Goal: Information Seeking & Learning: Learn about a topic

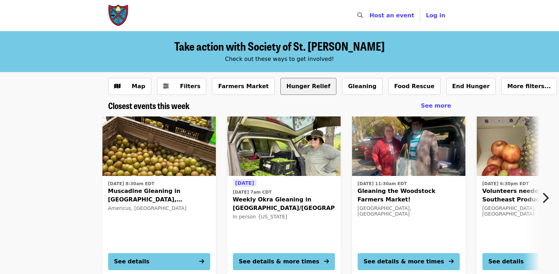
click at [290, 84] on button "Hunger Relief" at bounding box center [308, 86] width 56 height 17
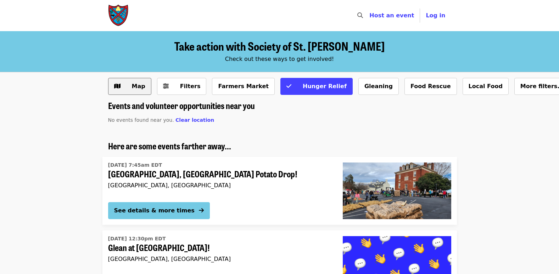
click at [142, 91] on span "Map" at bounding box center [135, 86] width 21 height 9
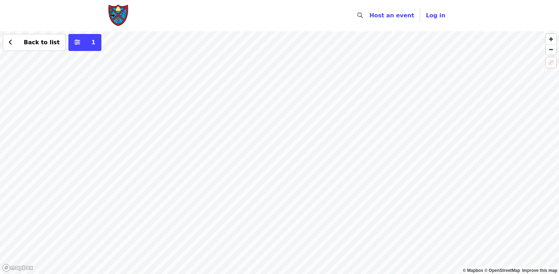
drag, startPoint x: 464, startPoint y: 229, endPoint x: 373, endPoint y: 85, distance: 170.3
click at [375, 89] on div "Back to list 1" at bounding box center [279, 152] width 559 height 243
drag, startPoint x: 339, startPoint y: 224, endPoint x: 409, endPoint y: 51, distance: 185.9
click at [409, 51] on div "Back to list 1" at bounding box center [279, 152] width 559 height 243
click at [29, 45] on span "Back to list" at bounding box center [42, 42] width 36 height 7
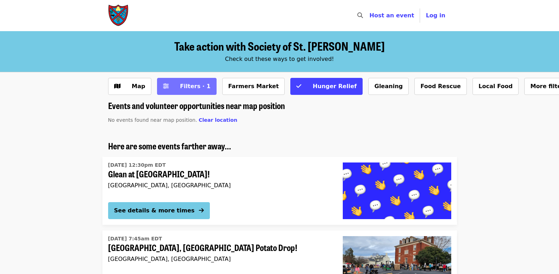
click at [178, 88] on span "Filters · 1" at bounding box center [192, 86] width 38 height 9
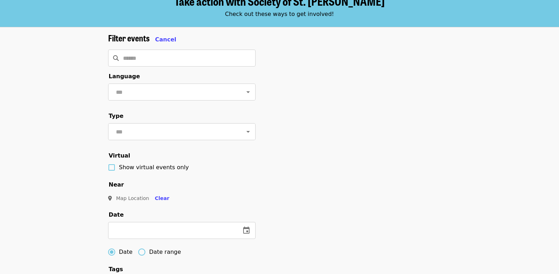
scroll to position [142, 0]
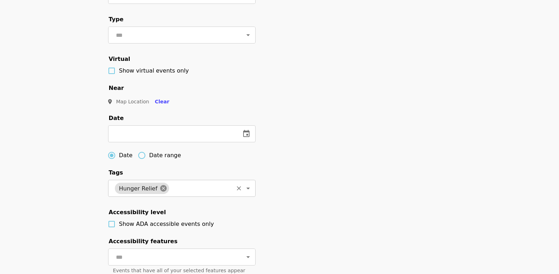
click at [162, 192] on icon at bounding box center [163, 188] width 6 height 6
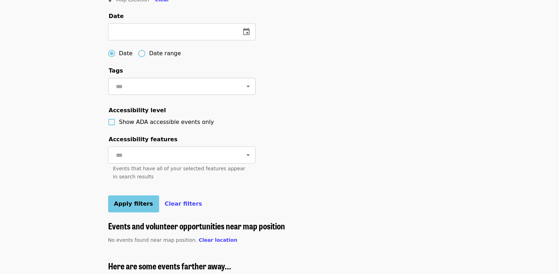
scroll to position [248, 0]
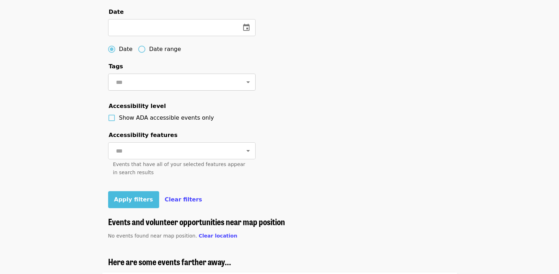
click at [141, 208] on button "Apply filters" at bounding box center [133, 199] width 51 height 17
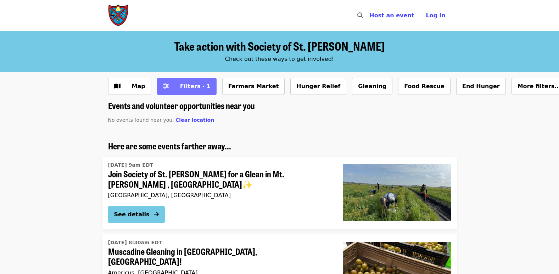
click at [163, 86] on icon "sliders-h icon" at bounding box center [166, 86] width 6 height 7
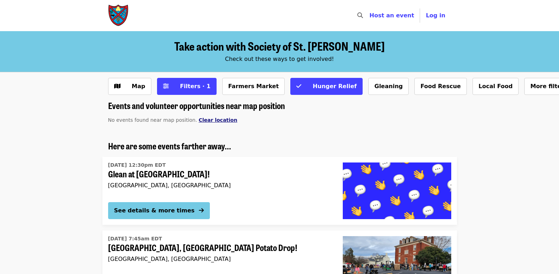
click at [215, 121] on span "Clear location" at bounding box center [217, 120] width 39 height 6
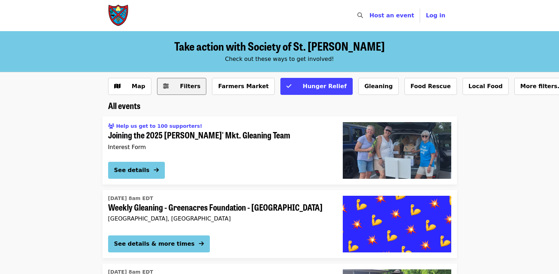
click at [194, 90] on button "Filters" at bounding box center [182, 86] width 50 height 17
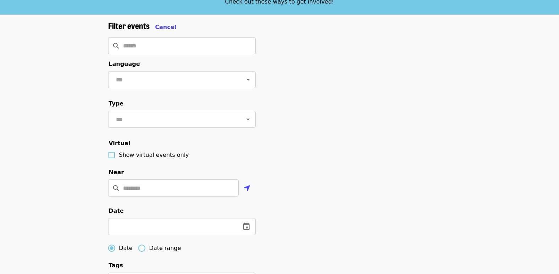
scroll to position [71, 0]
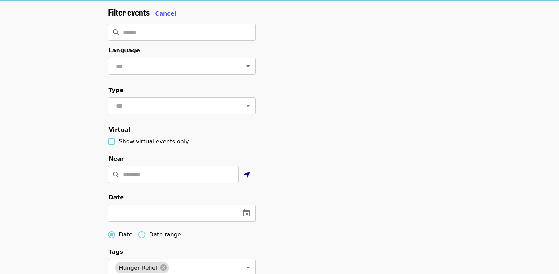
click at [249, 179] on icon "location-arrow icon" at bounding box center [247, 175] width 6 height 9
click at [207, 183] on input "Enter a location" at bounding box center [181, 174] width 116 height 17
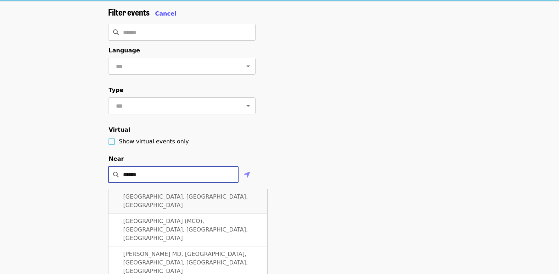
click at [193, 207] on div "[GEOGRAPHIC_DATA], [GEOGRAPHIC_DATA], [GEOGRAPHIC_DATA]" at bounding box center [187, 201] width 159 height 25
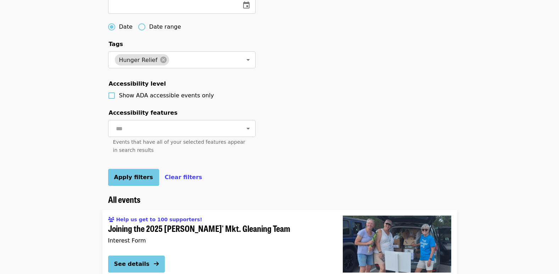
scroll to position [284, 0]
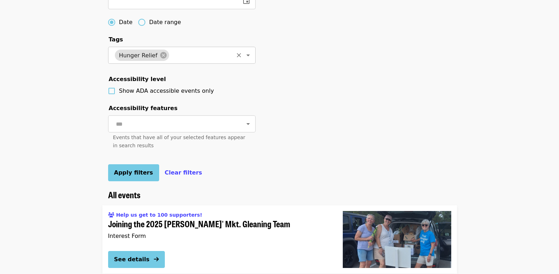
click at [160, 58] on icon at bounding box center [163, 55] width 6 height 6
type input "**********"
click at [133, 181] on button "Apply filters" at bounding box center [133, 172] width 51 height 17
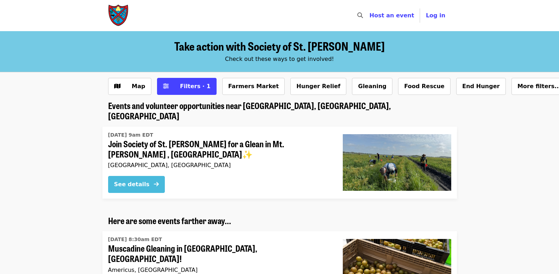
click at [146, 180] on div "See details" at bounding box center [131, 184] width 35 height 9
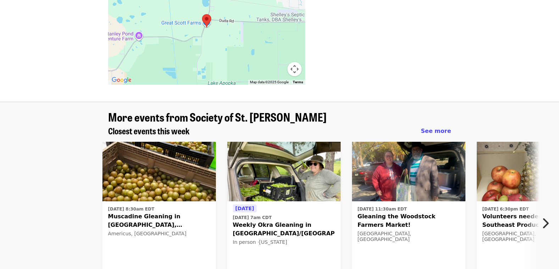
scroll to position [815, 0]
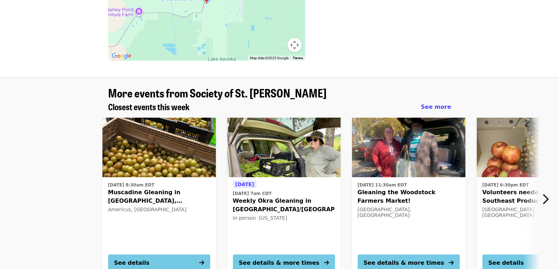
click at [545, 192] on icon "chevron-right icon" at bounding box center [545, 198] width 7 height 13
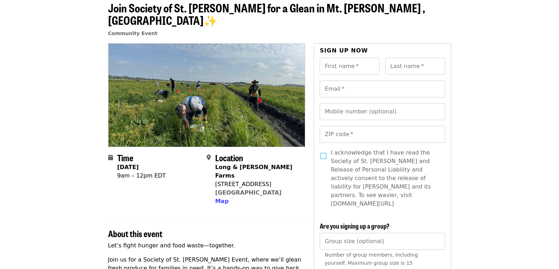
scroll to position [35, 0]
